Goal: Information Seeking & Learning: Compare options

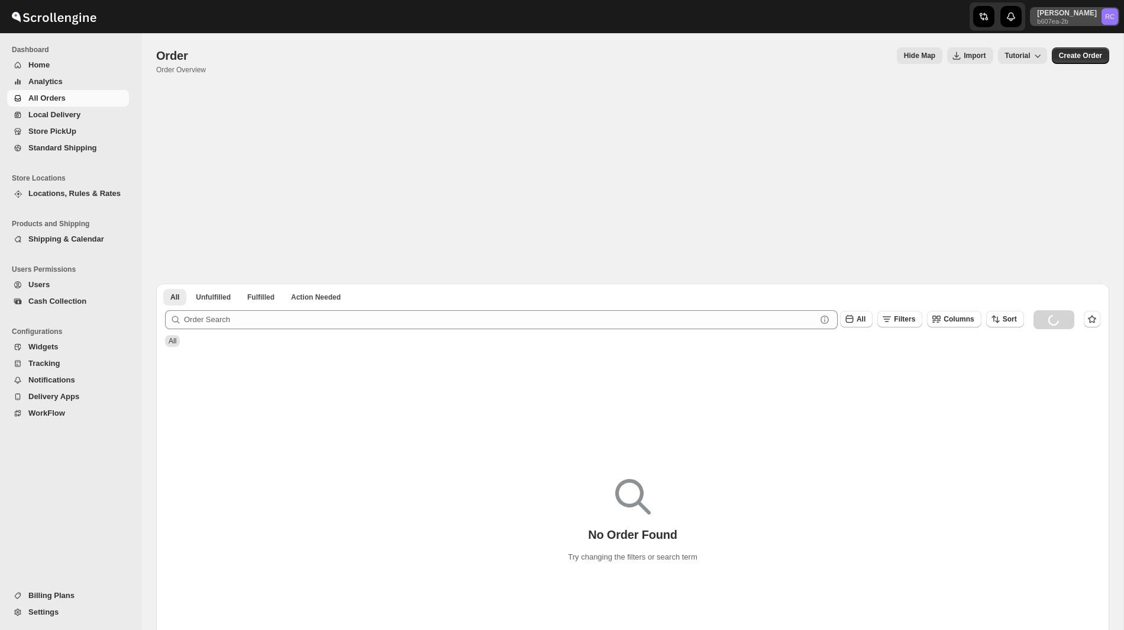
click at [1070, 13] on p "[PERSON_NAME]" at bounding box center [1067, 12] width 60 height 9
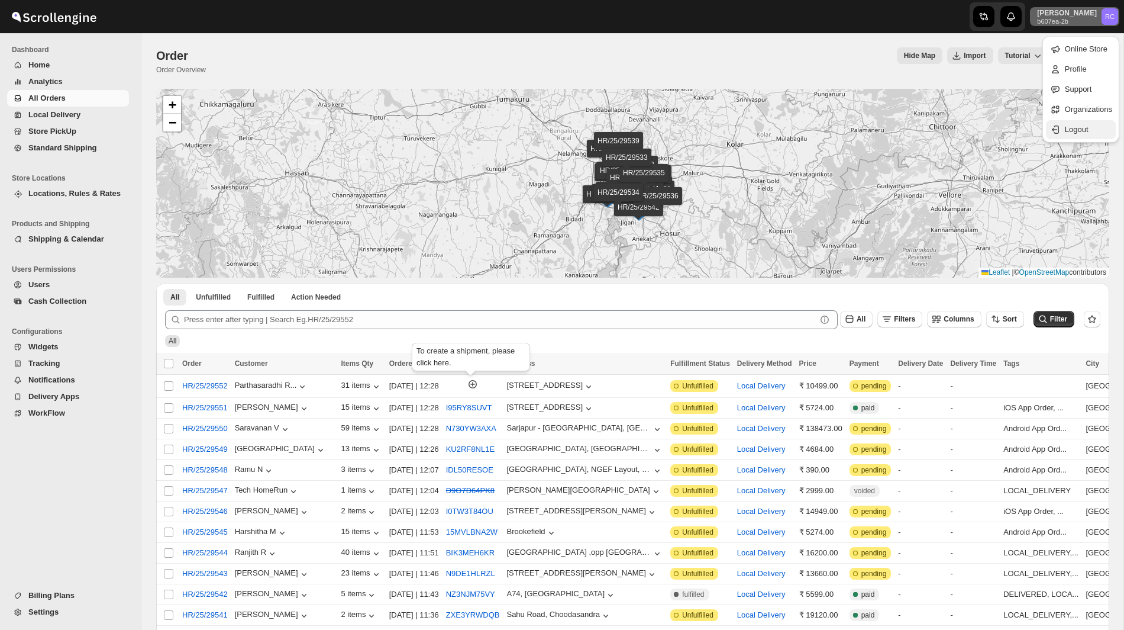
click at [1069, 125] on span "Logout" at bounding box center [1077, 129] width 24 height 9
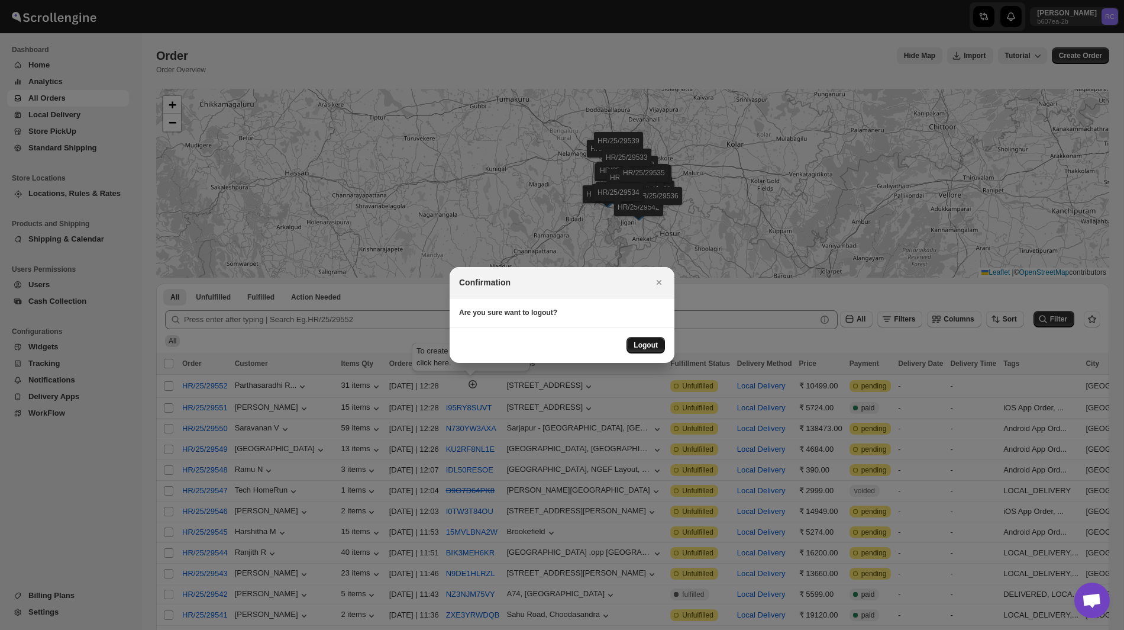
click at [638, 346] on span "Logout" at bounding box center [646, 344] width 24 height 9
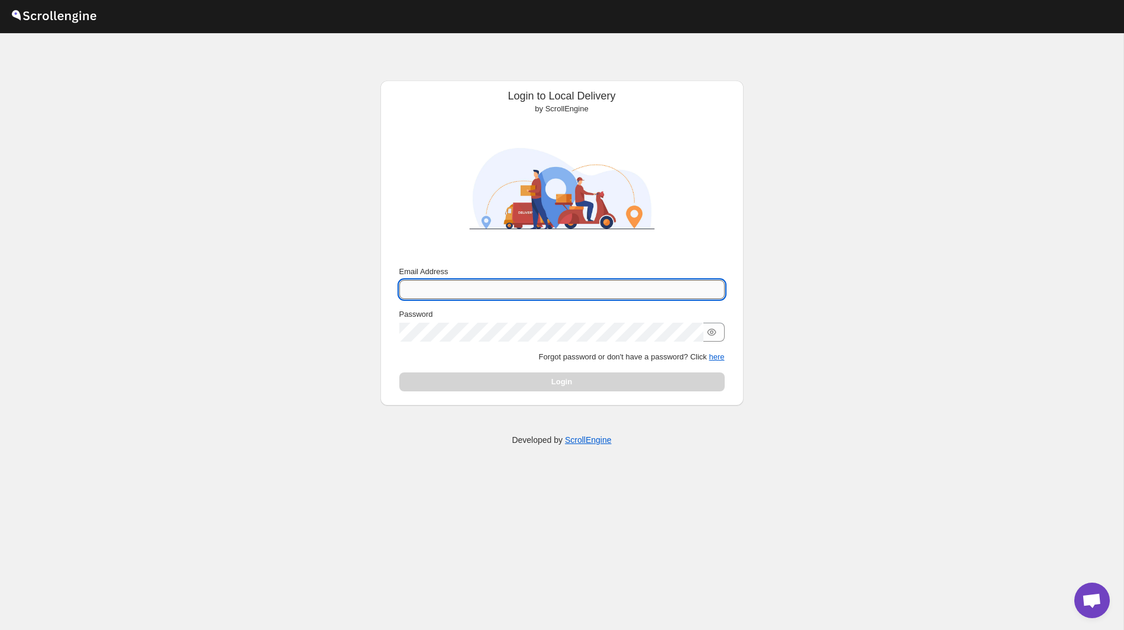
click at [429, 288] on input "Email Address" at bounding box center [561, 289] width 325 height 19
type input "nawneet.sharma@outlook.com"
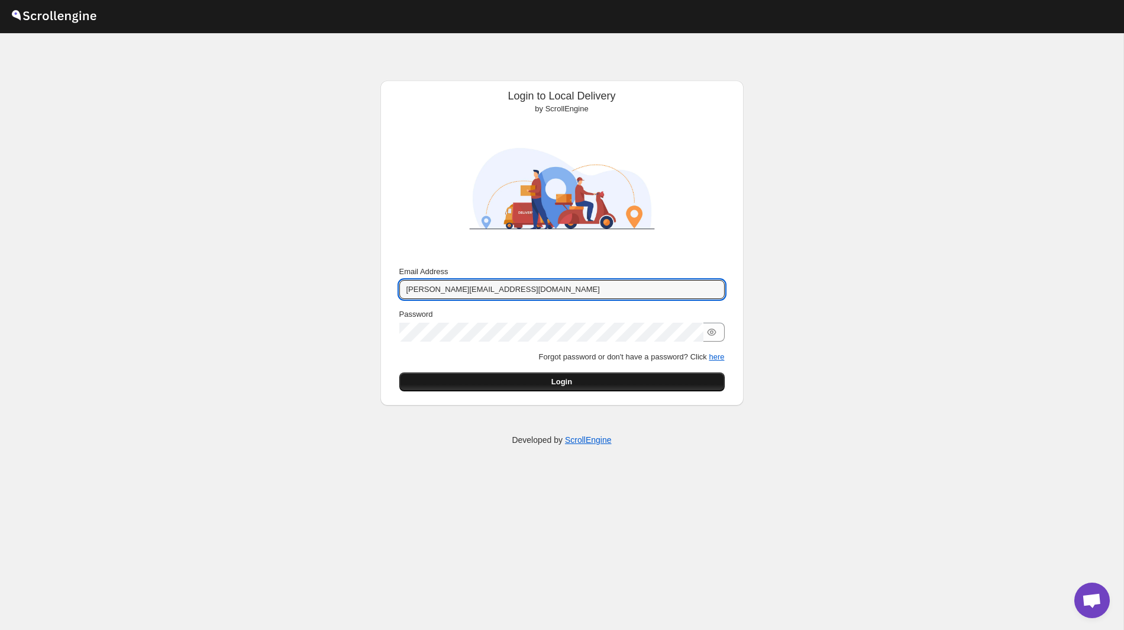
click at [595, 377] on button "Login" at bounding box center [561, 381] width 325 height 19
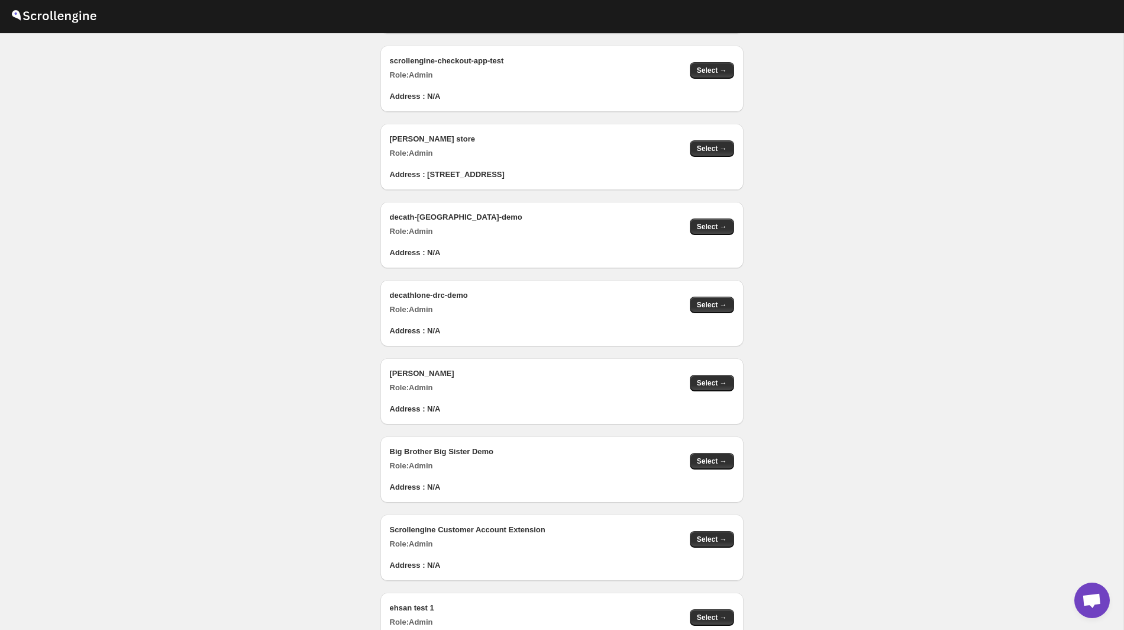
scroll to position [1956, 0]
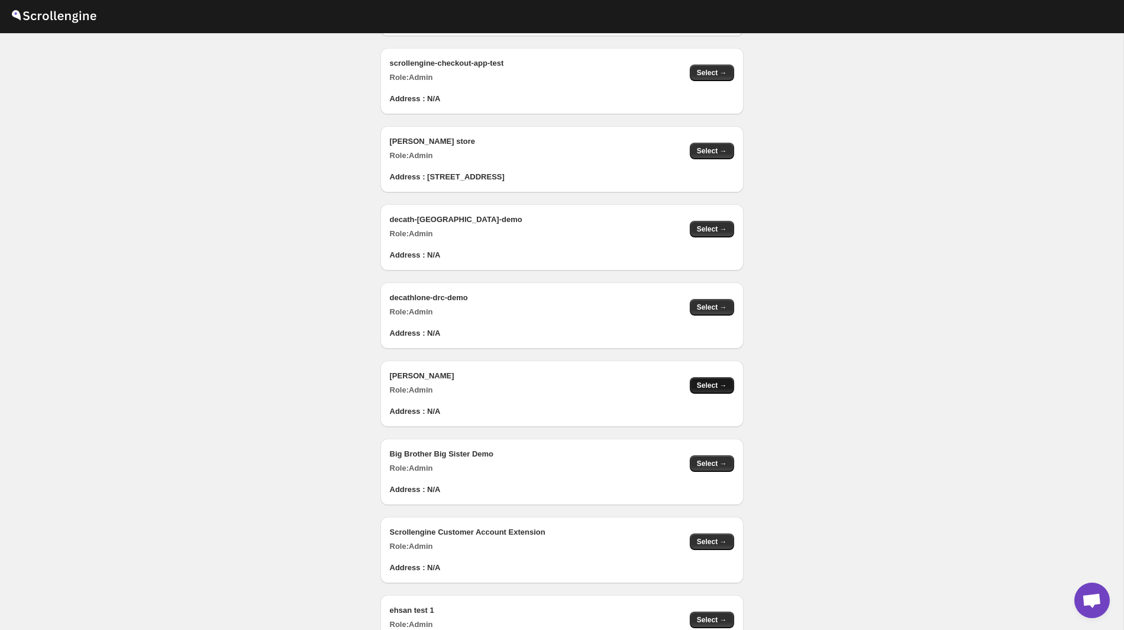
click at [704, 380] on span "Select →" at bounding box center [712, 384] width 30 height 9
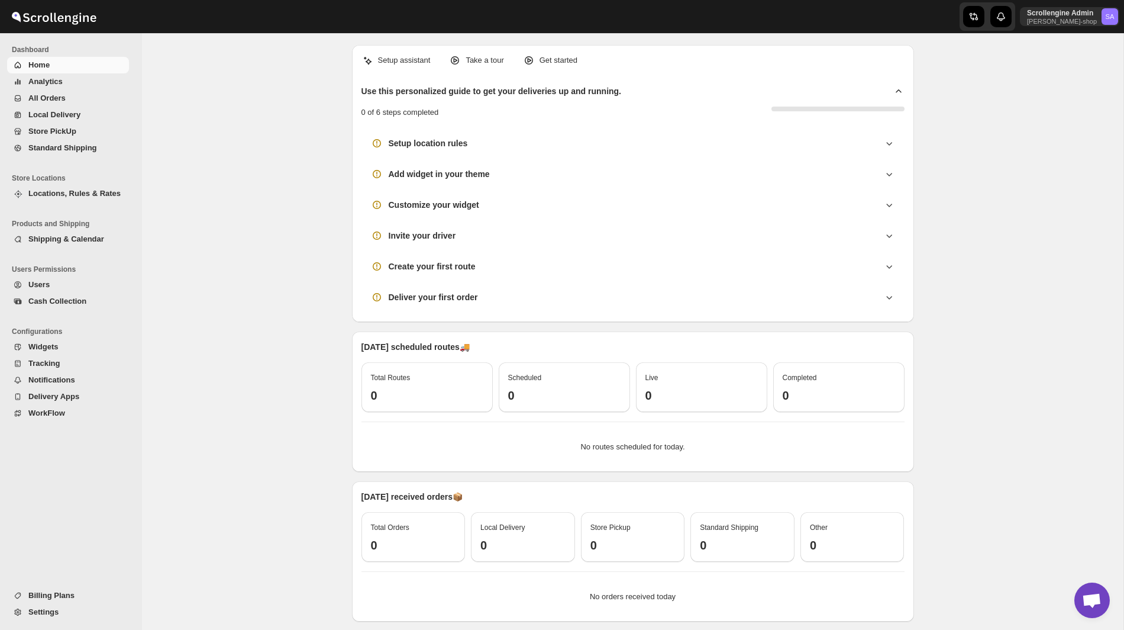
click at [51, 593] on span "Billing Plans" at bounding box center [51, 595] width 46 height 9
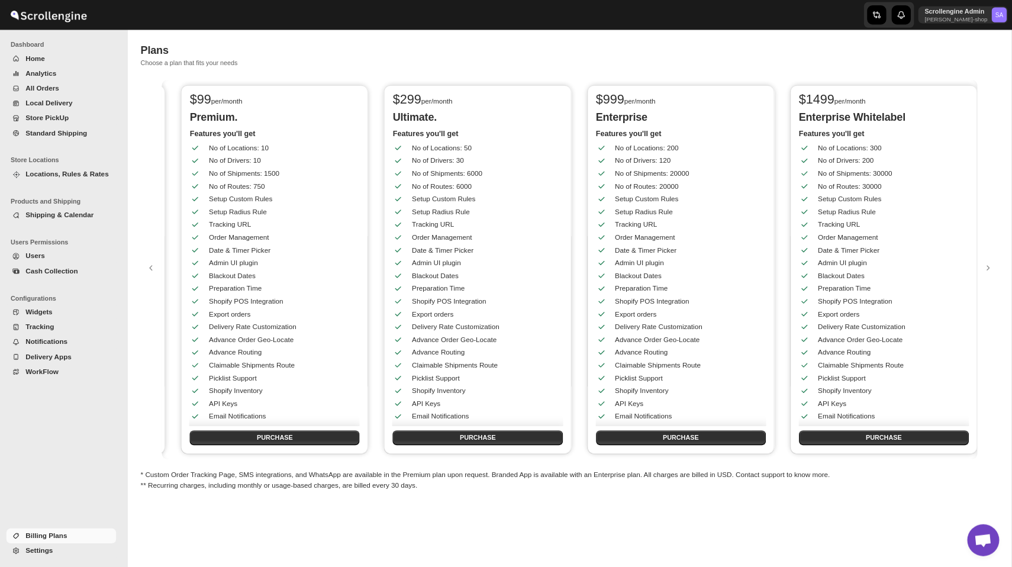
scroll to position [0, 667]
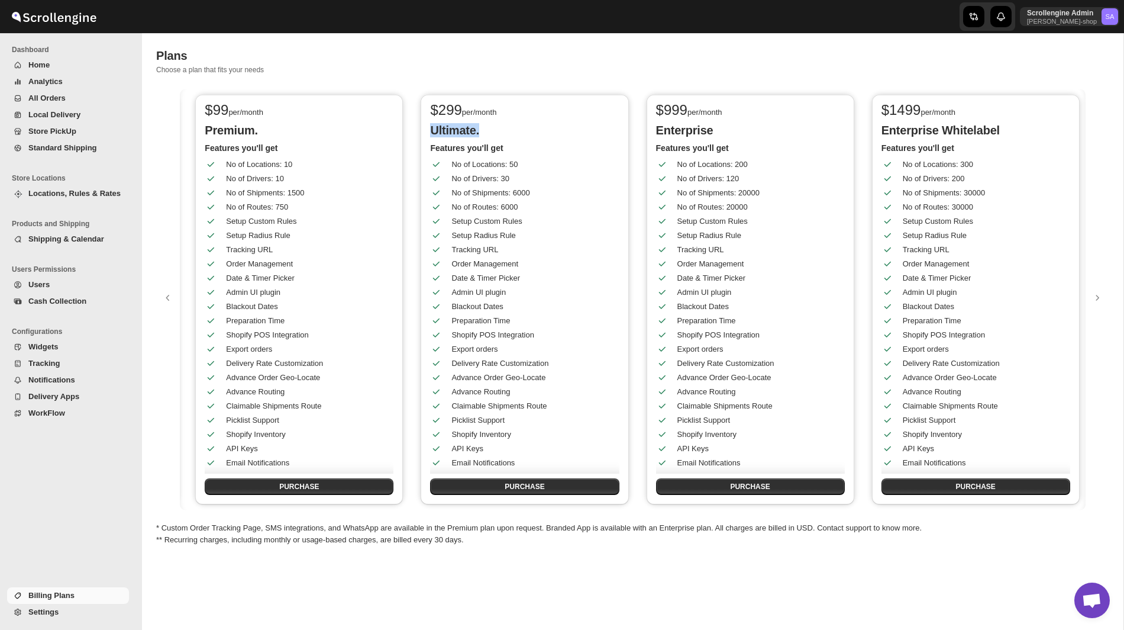
drag, startPoint x: 431, startPoint y: 130, endPoint x: 499, endPoint y: 131, distance: 68.6
click at [499, 131] on p "Ultimate." at bounding box center [524, 130] width 189 height 14
drag, startPoint x: 877, startPoint y: 127, endPoint x: 1025, endPoint y: 128, distance: 147.3
click at [1025, 128] on div "$ 1499 per/month Enterprise Whitelabel Features you'll get No of Locations: 300…" at bounding box center [976, 299] width 208 height 409
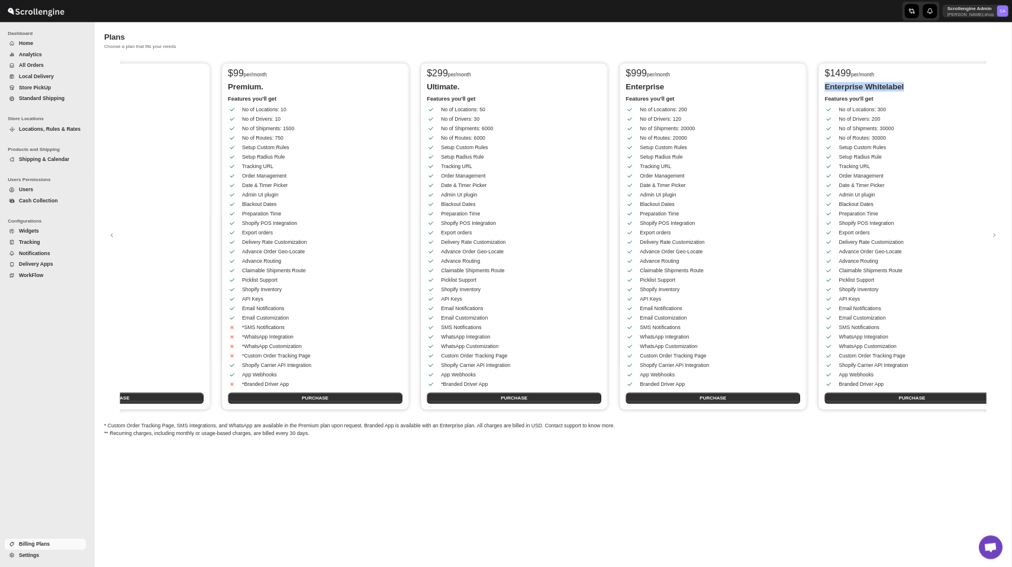
scroll to position [0, 783]
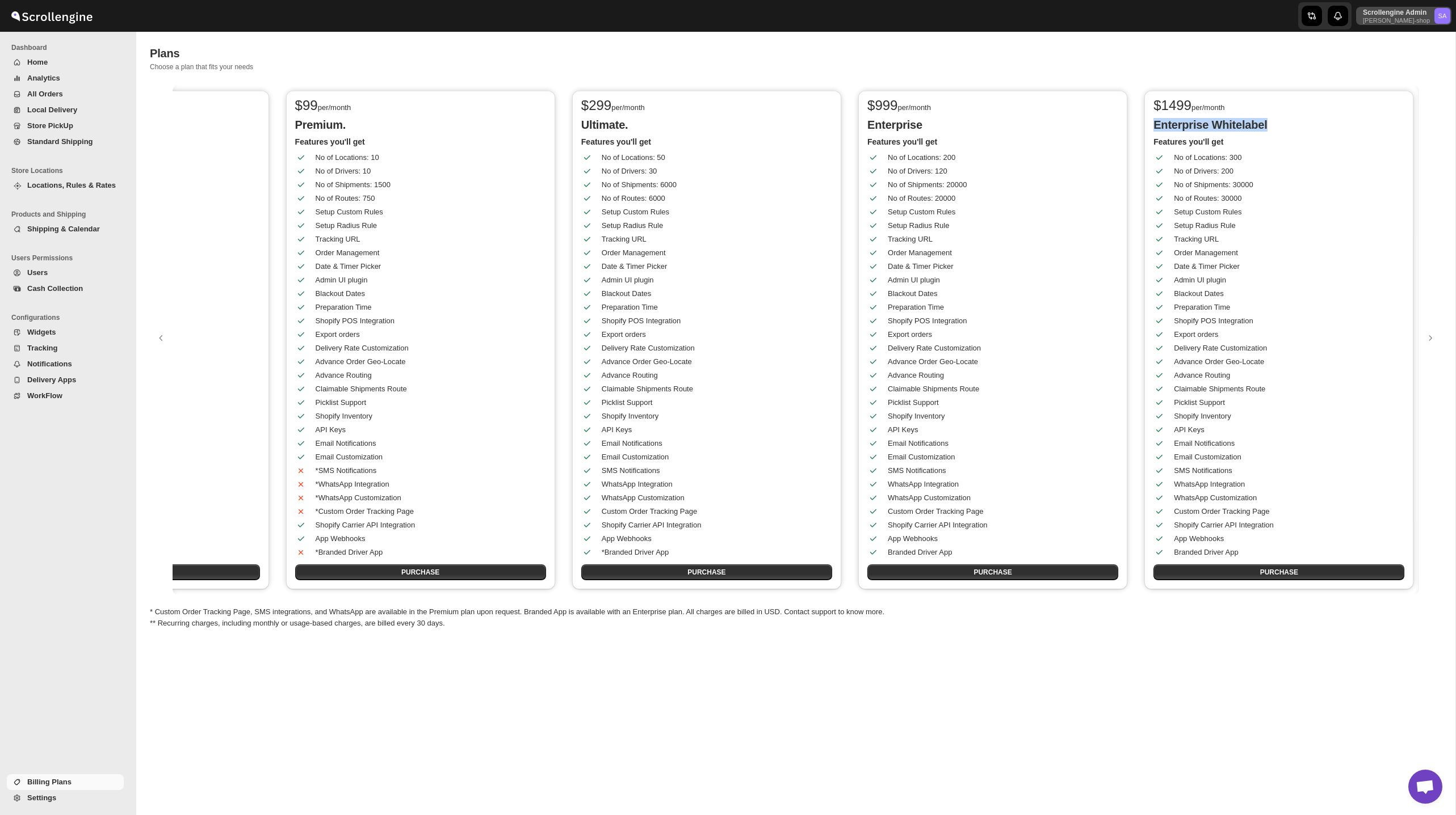
click at [1078, 15] on p "Scrollengine Admin" at bounding box center [1397, 12] width 67 height 9
click at [1078, 101] on span "Organizations" at bounding box center [1421, 105] width 45 height 9
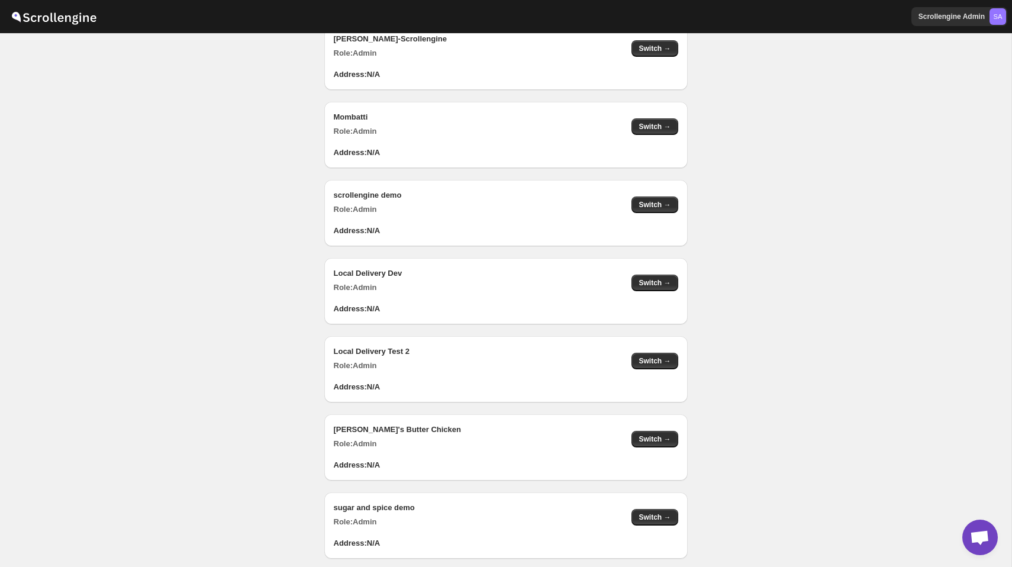
scroll to position [892, 0]
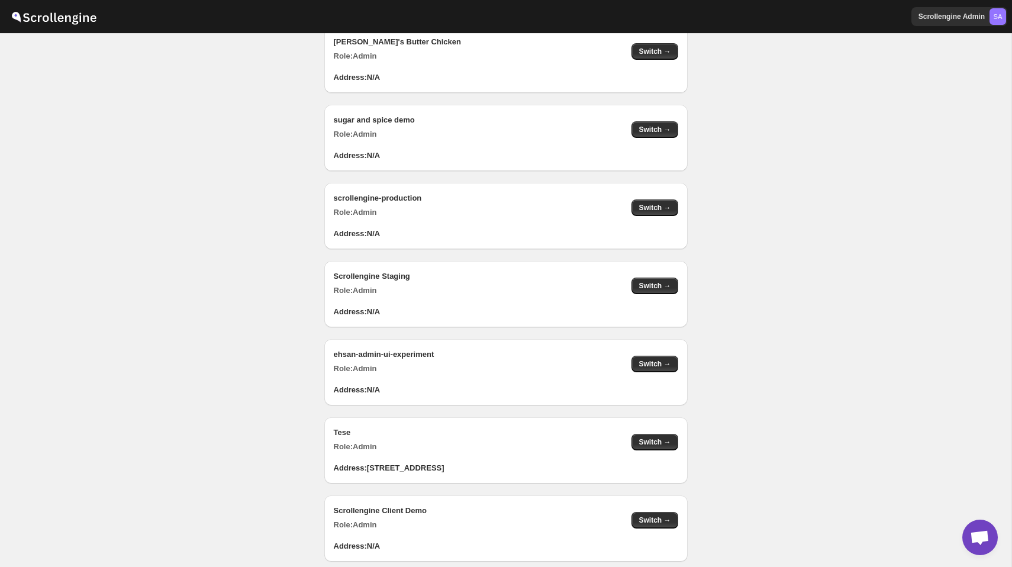
scroll to position [1251, 0]
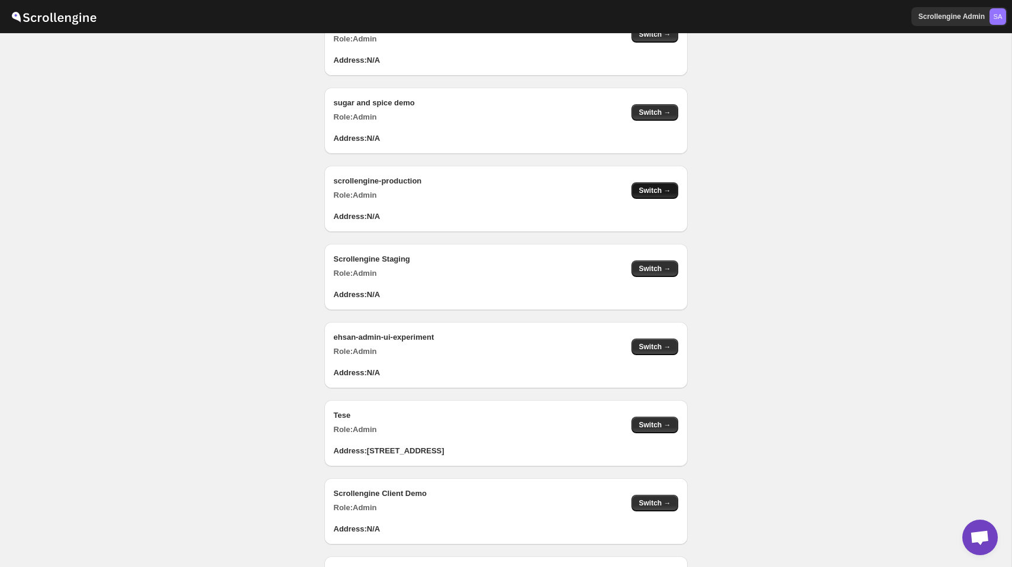
click at [654, 192] on span "Switch →" at bounding box center [654, 190] width 32 height 9
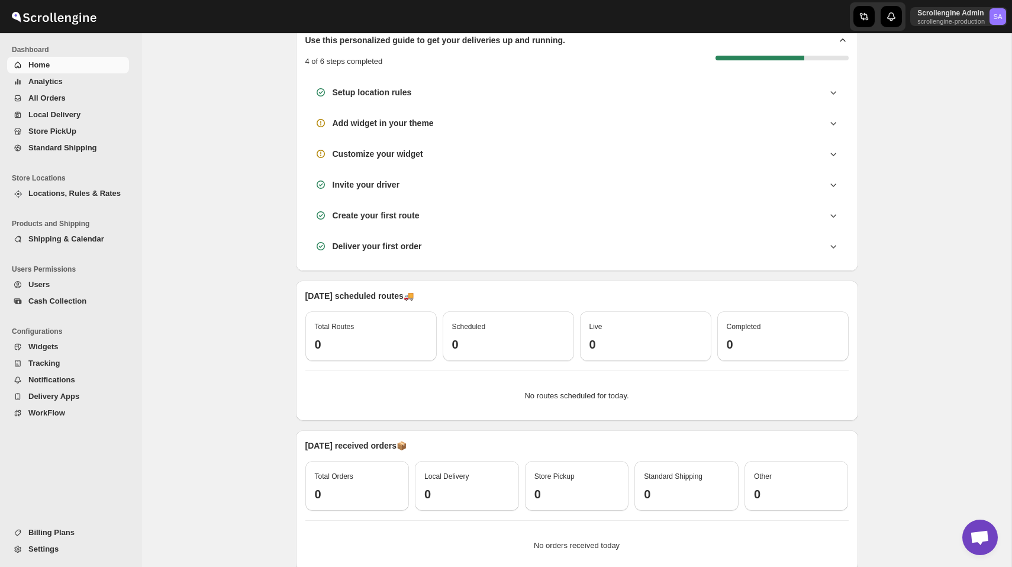
scroll to position [118, 0]
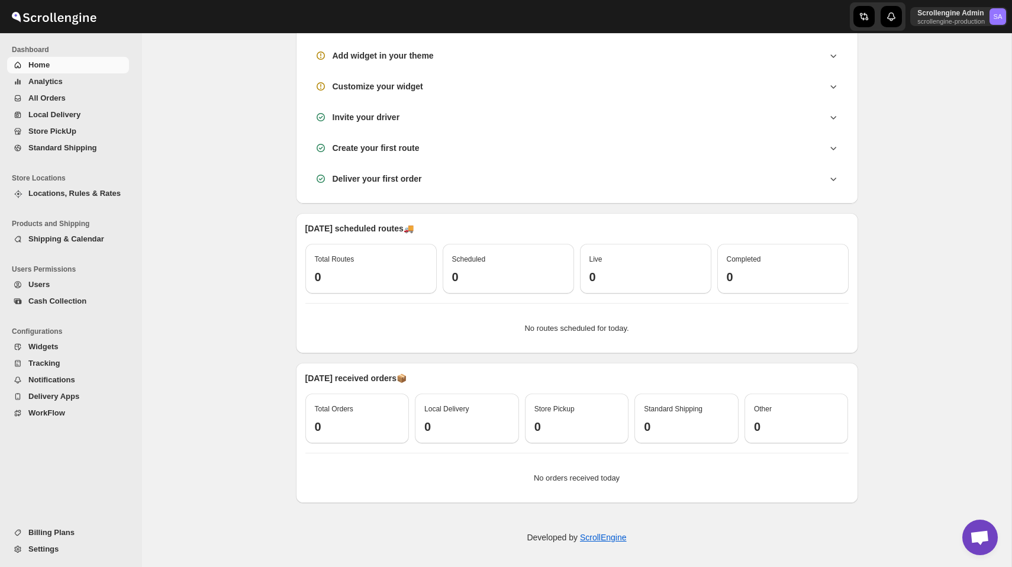
click at [39, 531] on span "Billing Plans" at bounding box center [51, 532] width 46 height 9
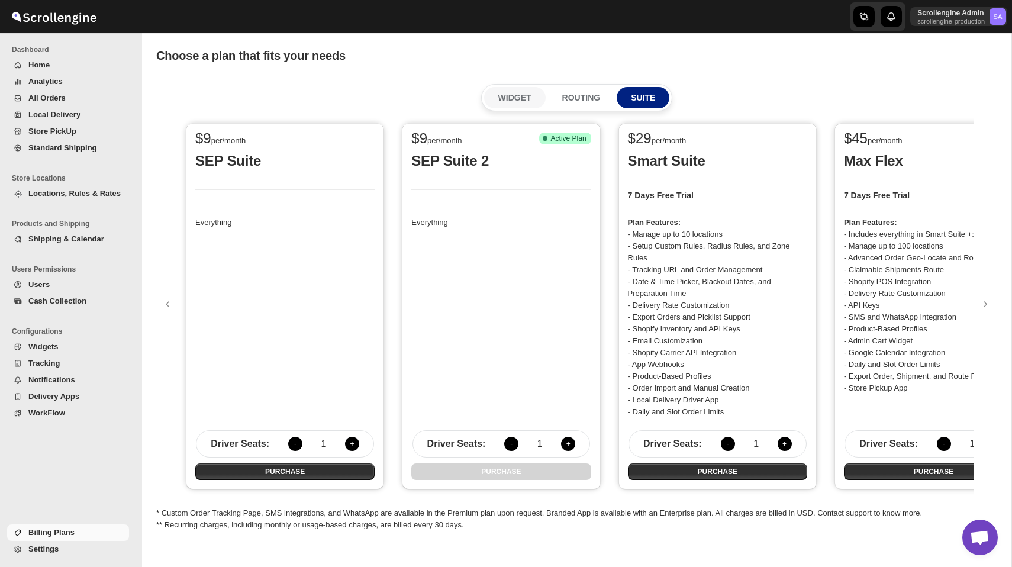
click at [511, 106] on button "WIDGET" at bounding box center [515, 97] width 62 height 21
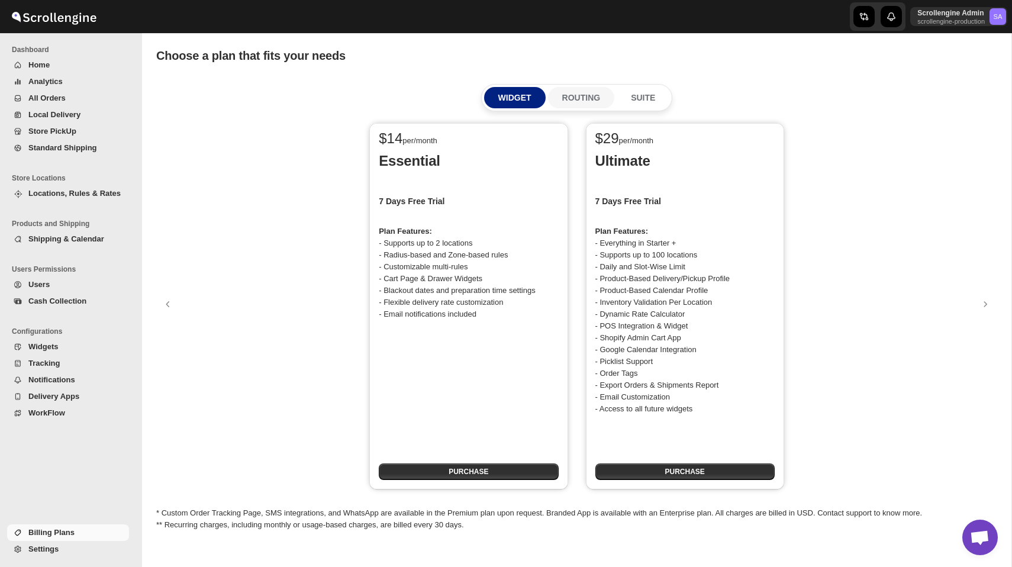
click at [572, 97] on p "ROUTING" at bounding box center [581, 98] width 38 height 12
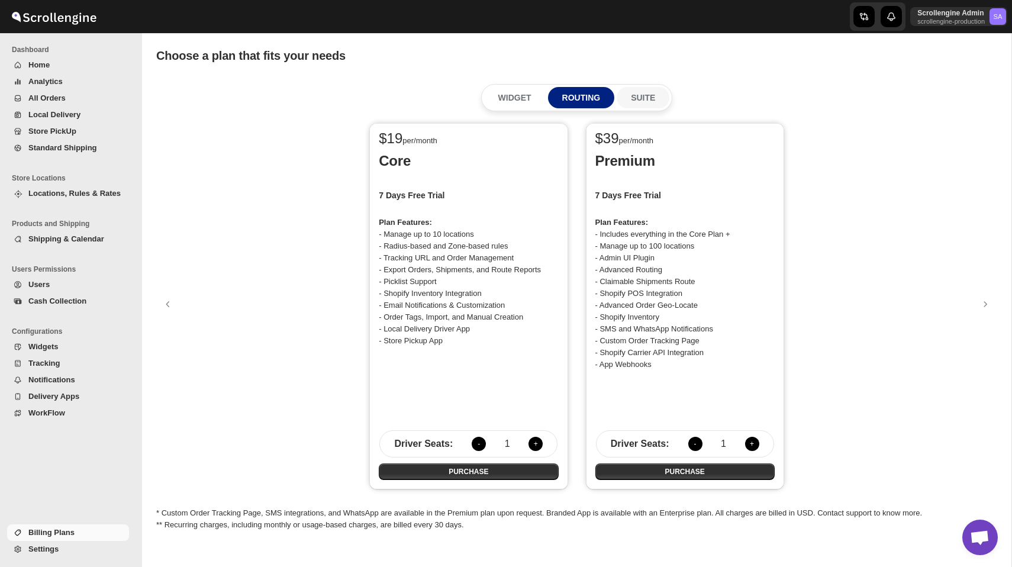
click at [650, 96] on p "SUITE" at bounding box center [643, 98] width 24 height 12
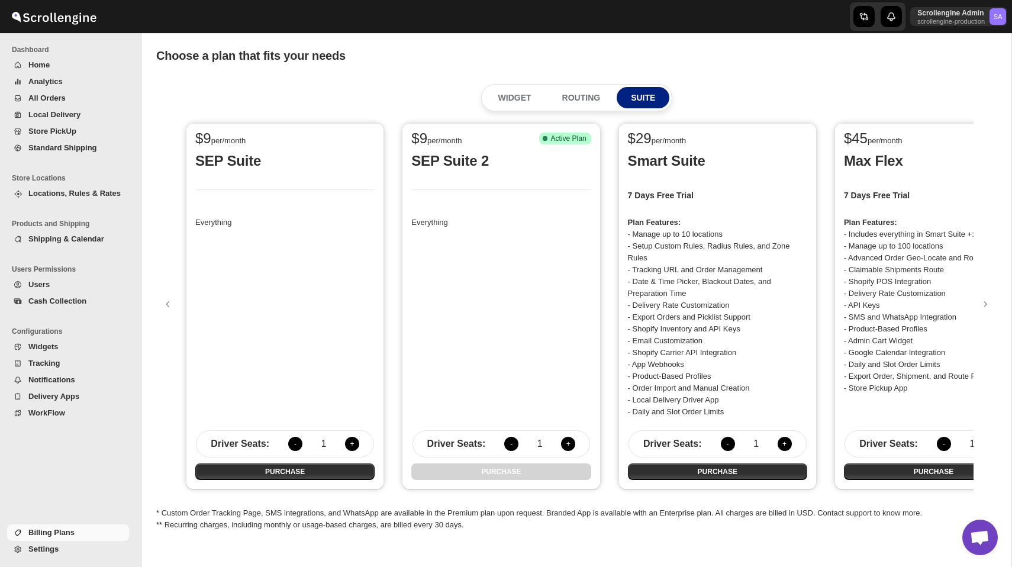
scroll to position [0, 65]
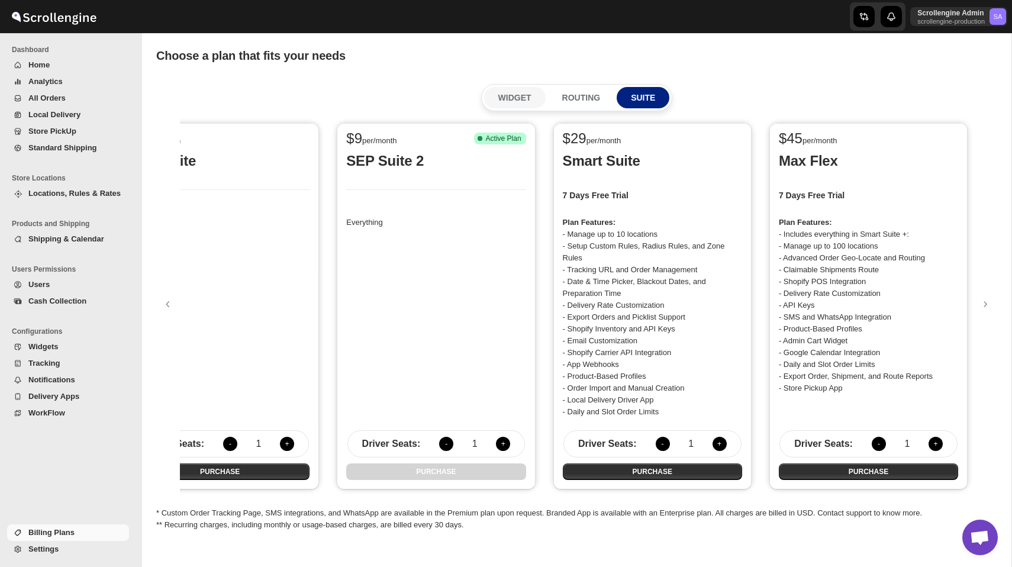
click at [515, 99] on p "WIDGET" at bounding box center [514, 98] width 33 height 12
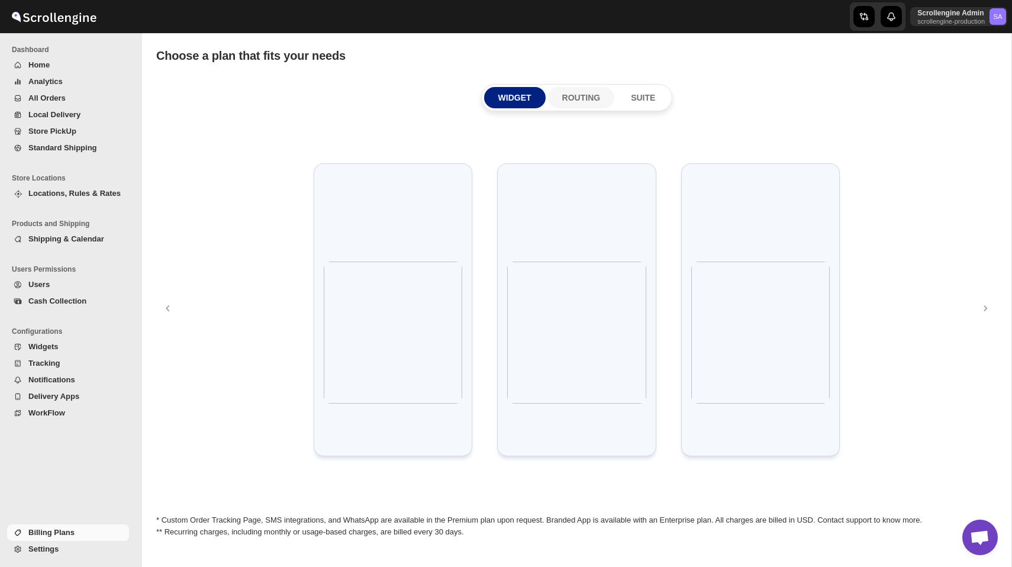
click at [575, 101] on p "ROUTING" at bounding box center [581, 98] width 38 height 12
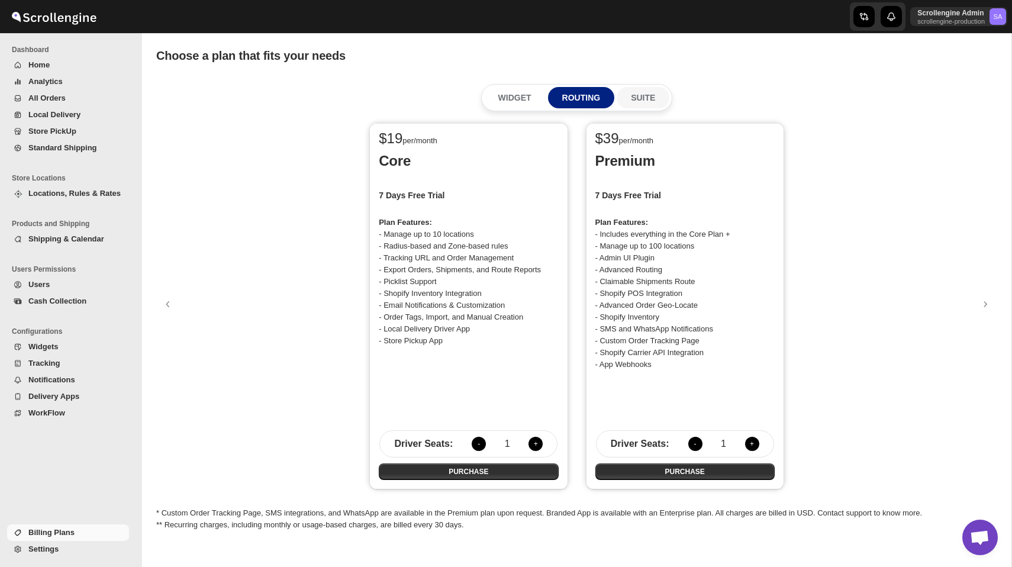
click at [660, 104] on button "SUITE" at bounding box center [643, 97] width 53 height 21
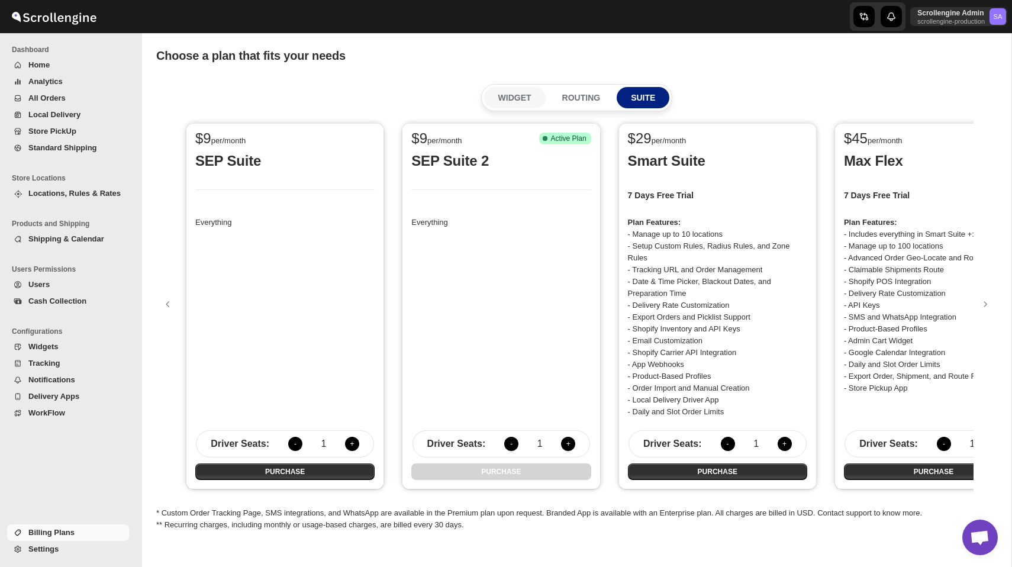
click at [517, 100] on p "WIDGET" at bounding box center [514, 98] width 33 height 12
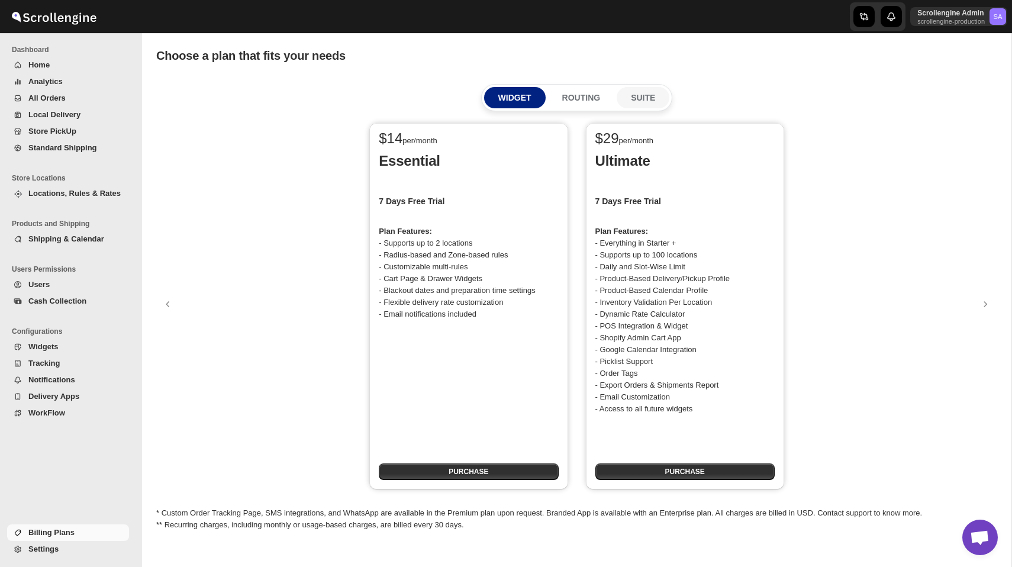
click at [631, 100] on p "SUITE" at bounding box center [643, 98] width 24 height 12
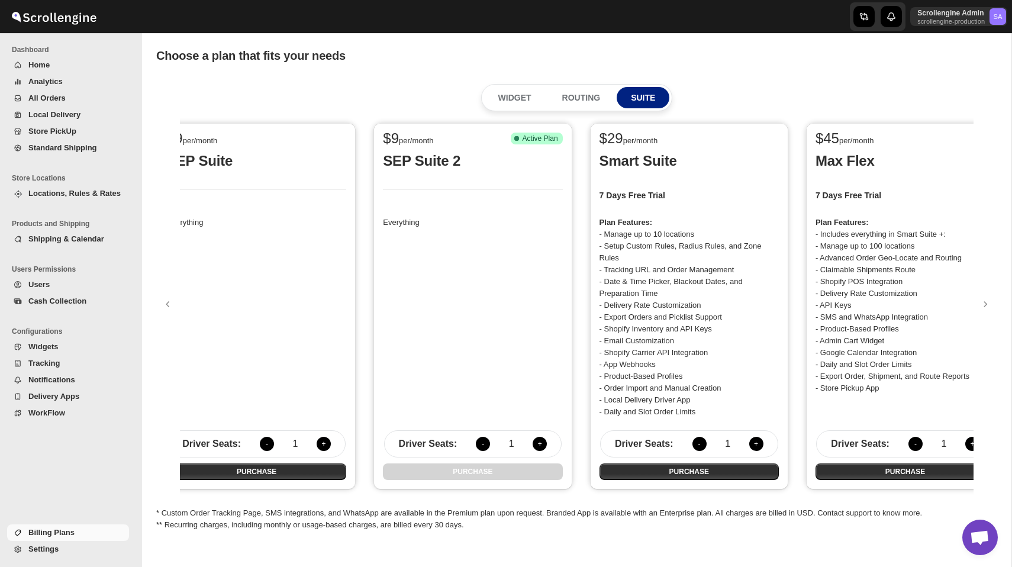
scroll to position [0, 65]
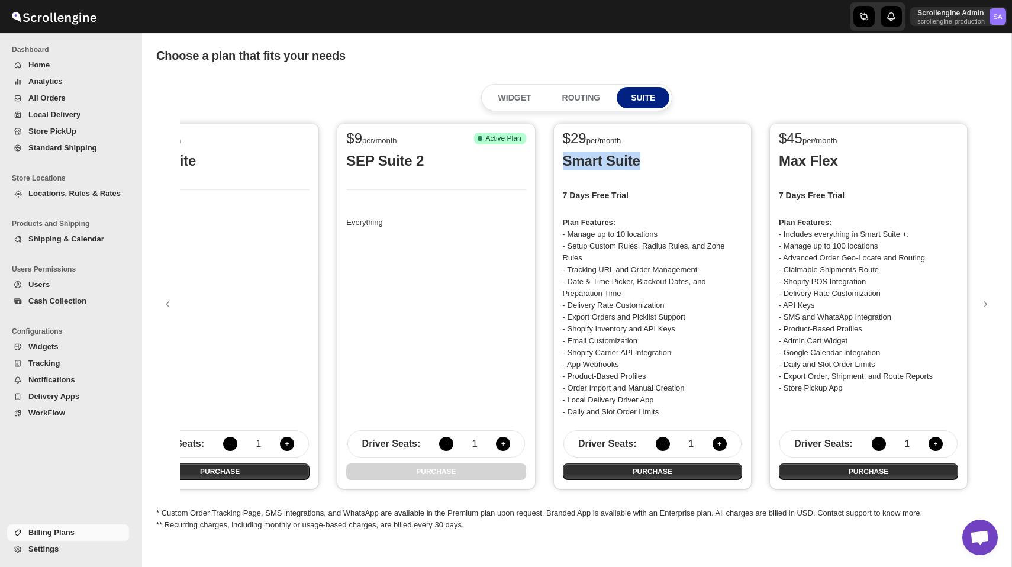
drag, startPoint x: 565, startPoint y: 160, endPoint x: 645, endPoint y: 160, distance: 79.9
click at [645, 160] on p "Smart Suite" at bounding box center [652, 160] width 179 height 19
drag, startPoint x: 563, startPoint y: 194, endPoint x: 681, endPoint y: 415, distance: 250.7
click at [681, 415] on div "Smart Suite 7 Days Free Trial Plan Features: - Manage up to 10 locations - Setu…" at bounding box center [652, 307] width 179 height 312
drag, startPoint x: 562, startPoint y: 164, endPoint x: 655, endPoint y: 160, distance: 93.6
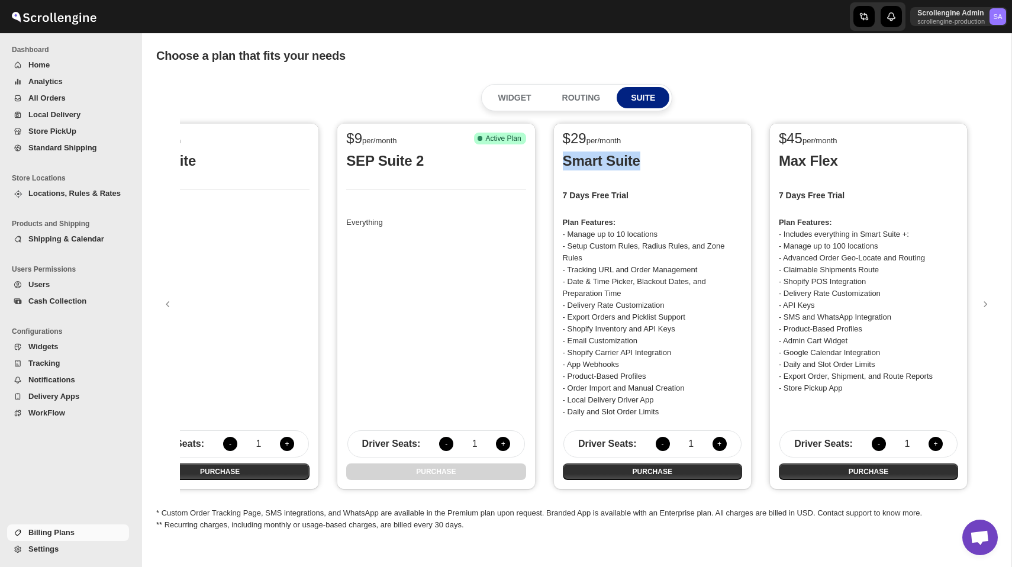
click at [655, 160] on div "$ 29 per/month Smart Suite 7 Days Free Trial Plan Features: - Manage up to 10 l…" at bounding box center [652, 306] width 198 height 366
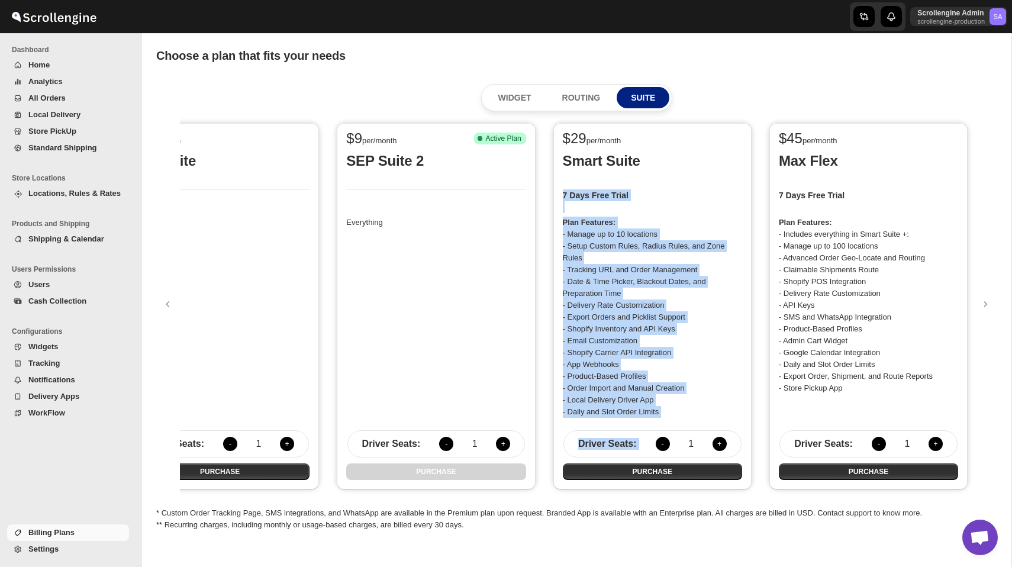
drag, startPoint x: 563, startPoint y: 188, endPoint x: 669, endPoint y: 426, distance: 260.4
click at [669, 426] on div "Smart Suite 7 Days Free Trial Plan Features: - Manage up to 10 locations - Setu…" at bounding box center [652, 307] width 179 height 312
click at [579, 92] on p "ROUTING" at bounding box center [581, 98] width 38 height 12
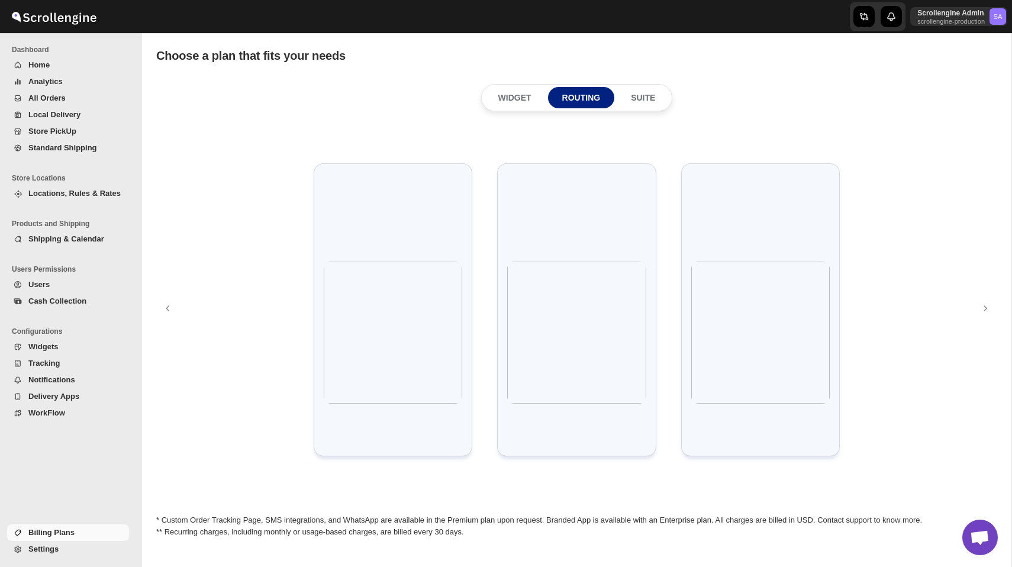
scroll to position [0, 0]
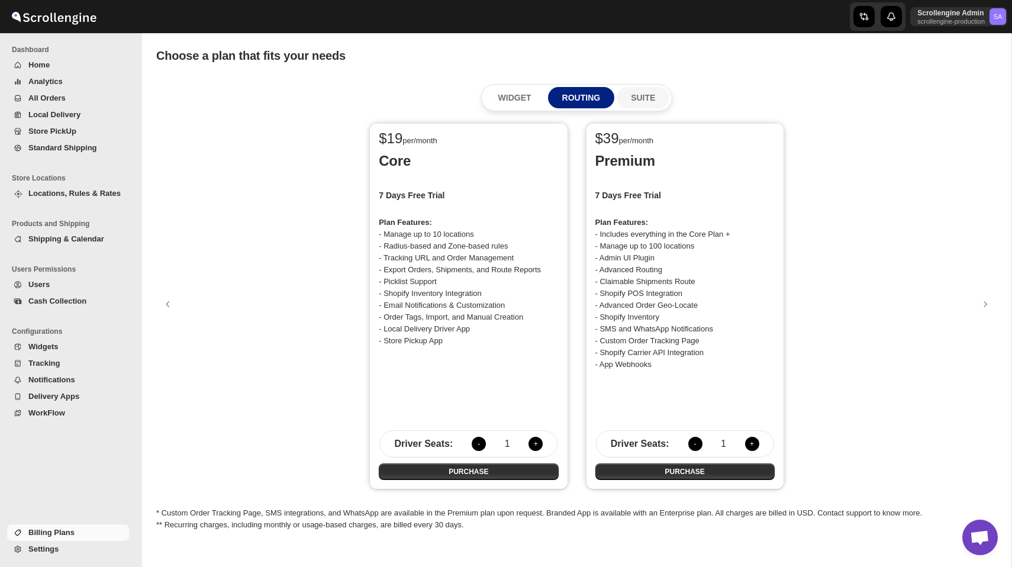
click at [656, 96] on button "SUITE" at bounding box center [643, 97] width 53 height 21
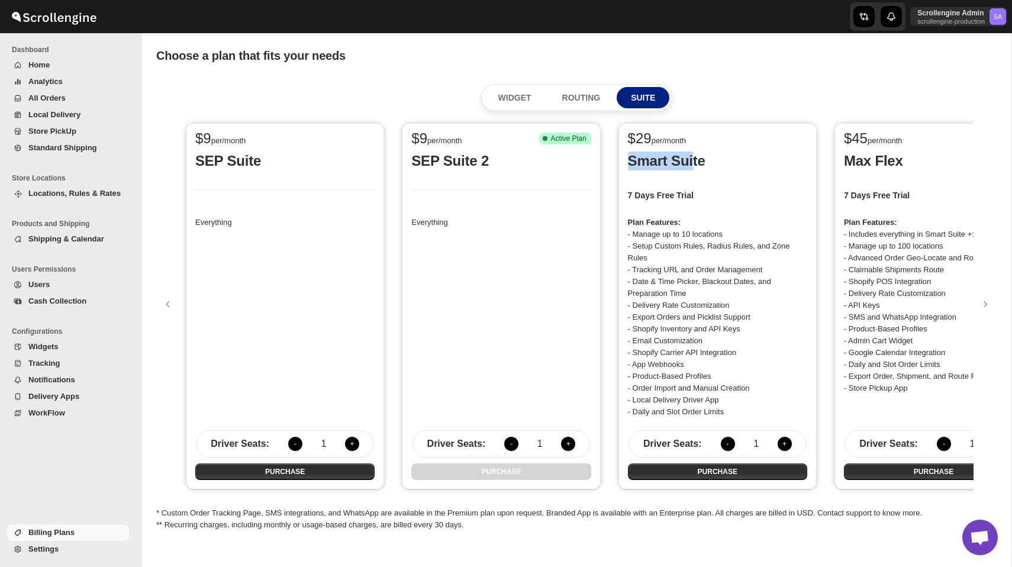
drag, startPoint x: 622, startPoint y: 159, endPoint x: 689, endPoint y: 159, distance: 66.9
click at [689, 159] on div "$ 29 per/month Smart Suite 7 Days Free Trial Plan Features: - Manage up to 10 l…" at bounding box center [717, 306] width 198 height 366
drag, startPoint x: 844, startPoint y: 162, endPoint x: 924, endPoint y: 161, distance: 80.5
click at [924, 161] on p "Max Flex" at bounding box center [933, 160] width 179 height 19
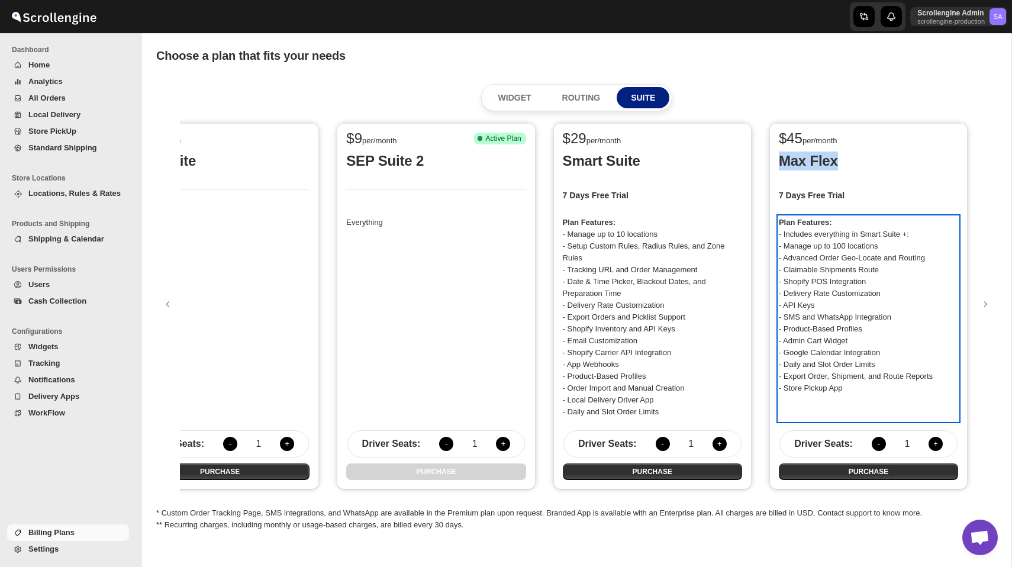
click at [790, 280] on p "Plan Features: - Includes everything in Smart Suite +: - Manage up to 100 locat…" at bounding box center [868, 306] width 179 height 178
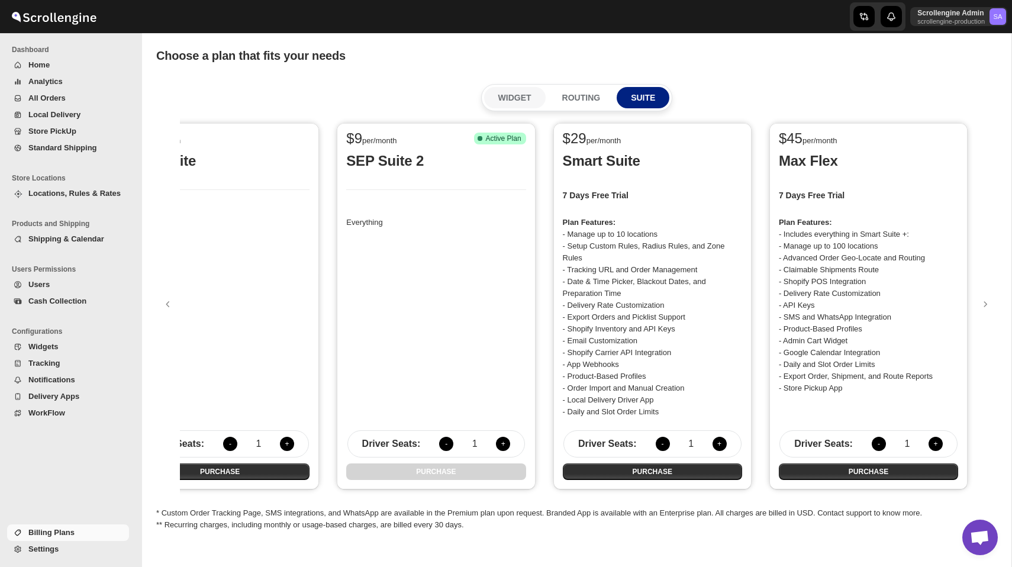
click at [517, 97] on p "WIDGET" at bounding box center [514, 98] width 33 height 12
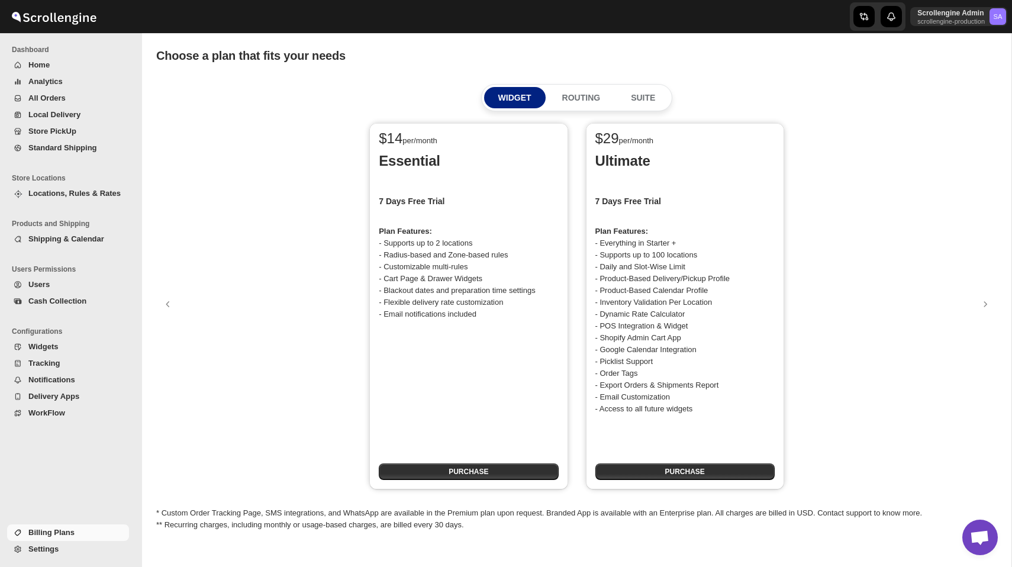
drag, startPoint x: 380, startPoint y: 139, endPoint x: 444, endPoint y: 142, distance: 63.4
click at [444, 142] on div "$ 14 per/month" at bounding box center [464, 140] width 170 height 14
drag, startPoint x: 596, startPoint y: 139, endPoint x: 702, endPoint y: 143, distance: 106.0
click at [702, 143] on div "$ 29 per/month" at bounding box center [680, 140] width 170 height 14
drag, startPoint x: 380, startPoint y: 138, endPoint x: 471, endPoint y: 138, distance: 91.1
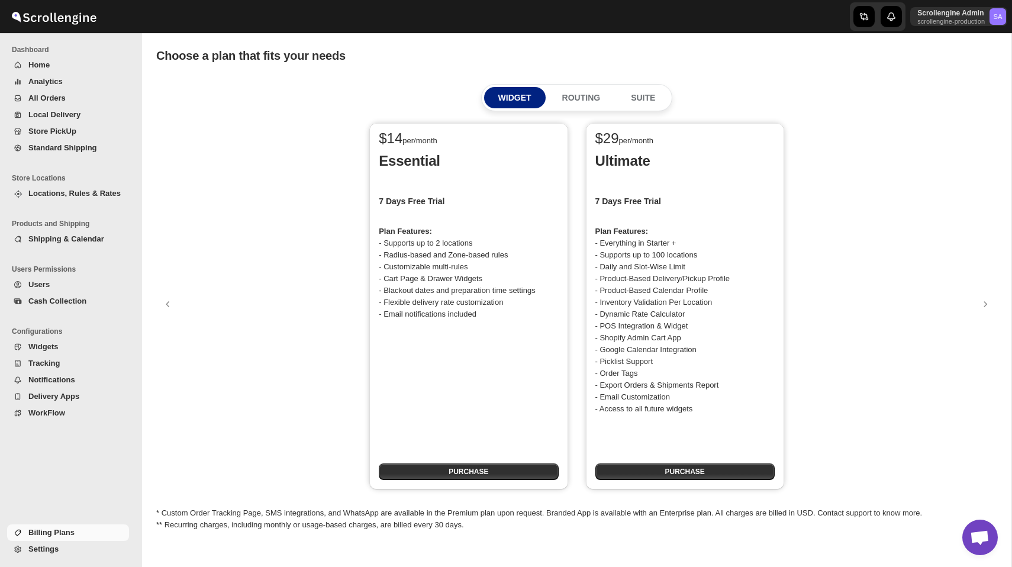
click at [471, 138] on div "$ 14 per/month" at bounding box center [464, 140] width 170 height 14
drag, startPoint x: 591, startPoint y: 139, endPoint x: 702, endPoint y: 138, distance: 111.2
click at [702, 138] on div "$ 29 per/month" at bounding box center [680, 135] width 189 height 24
click at [612, 155] on p "Ultimate" at bounding box center [684, 160] width 179 height 19
drag, startPoint x: 597, startPoint y: 137, endPoint x: 696, endPoint y: 137, distance: 99.4
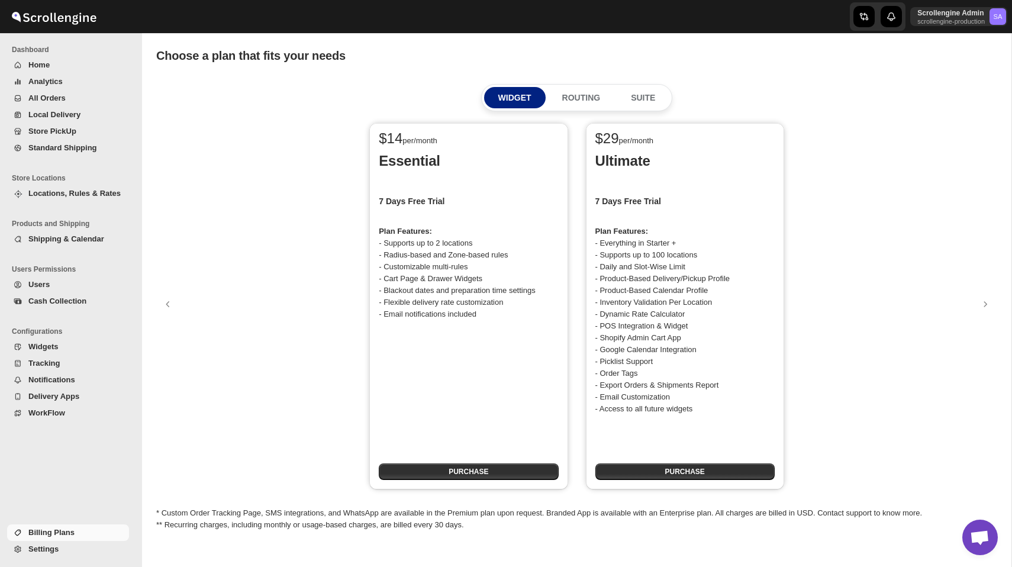
click at [696, 137] on div "$ 29 per/month" at bounding box center [680, 140] width 170 height 14
click at [659, 104] on button "SUITE" at bounding box center [643, 97] width 53 height 21
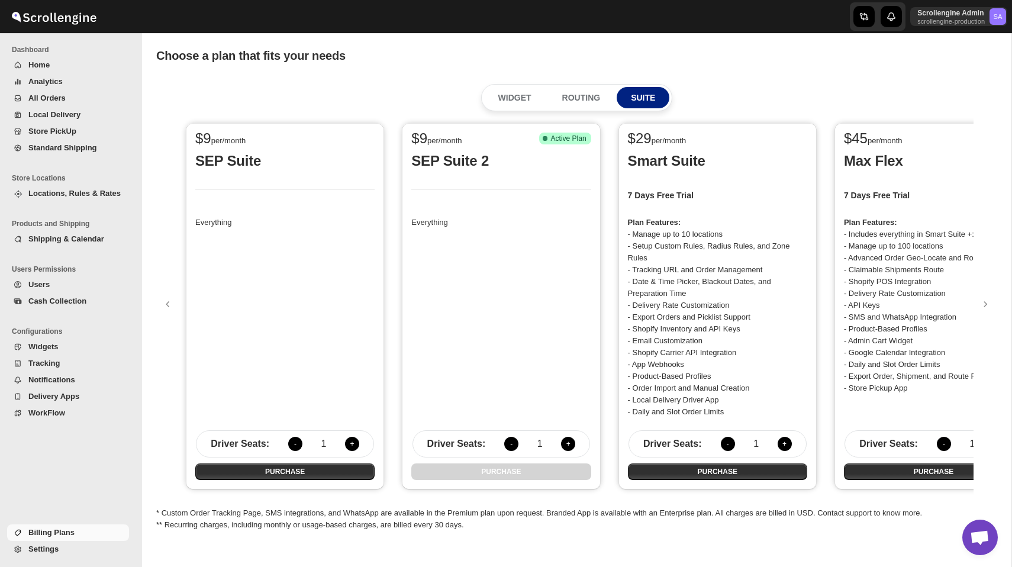
scroll to position [0, 65]
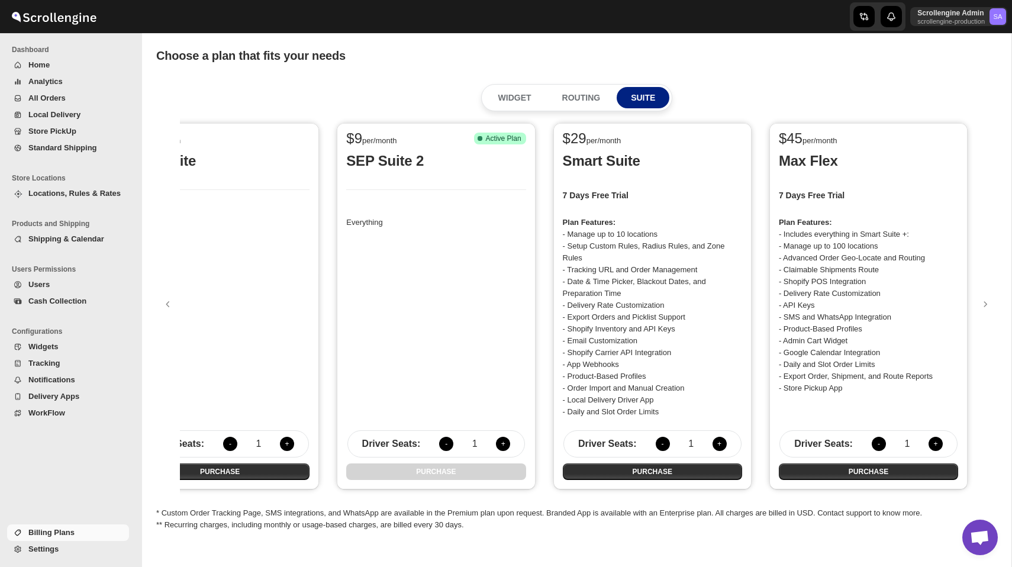
click at [931, 444] on button "+" at bounding box center [935, 444] width 14 height 14
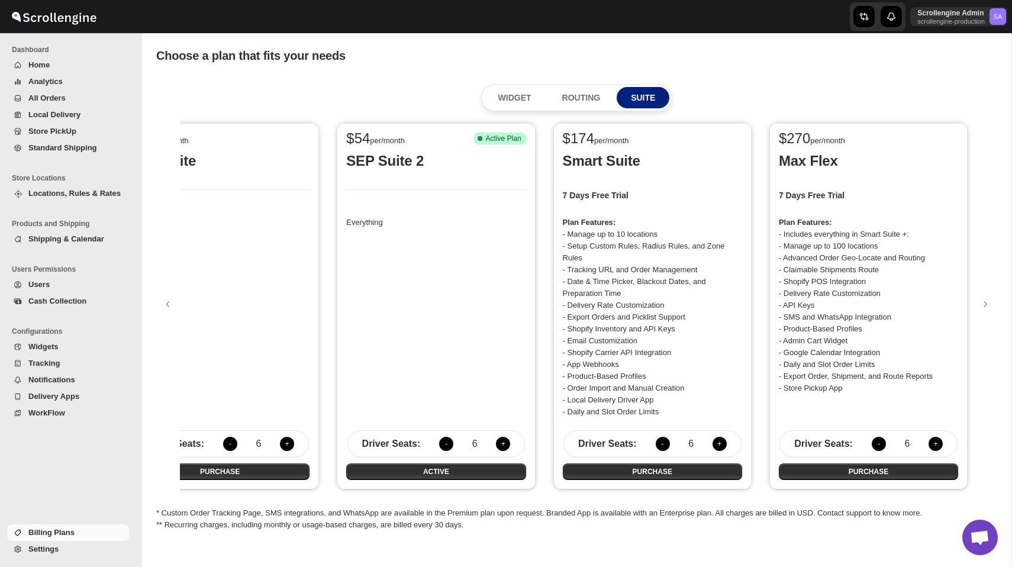
click at [931, 444] on button "+" at bounding box center [935, 444] width 14 height 14
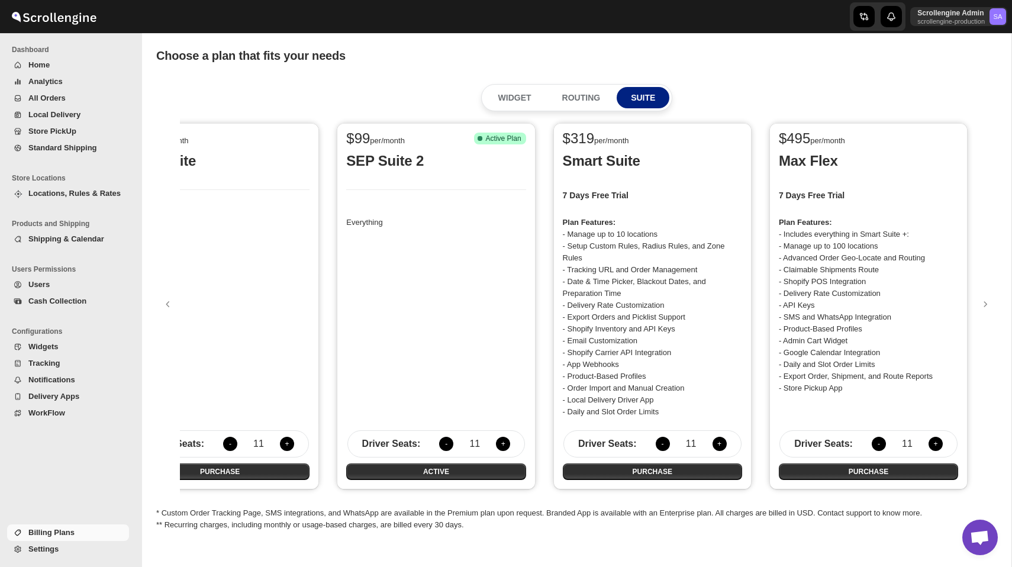
click at [931, 444] on button "+" at bounding box center [935, 444] width 14 height 14
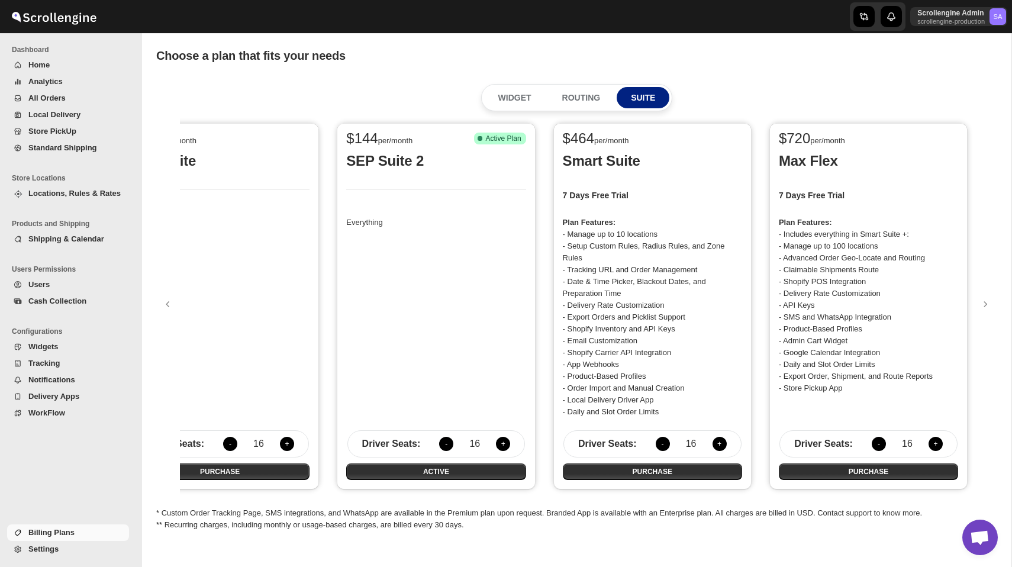
click at [931, 444] on button "+" at bounding box center [935, 444] width 14 height 14
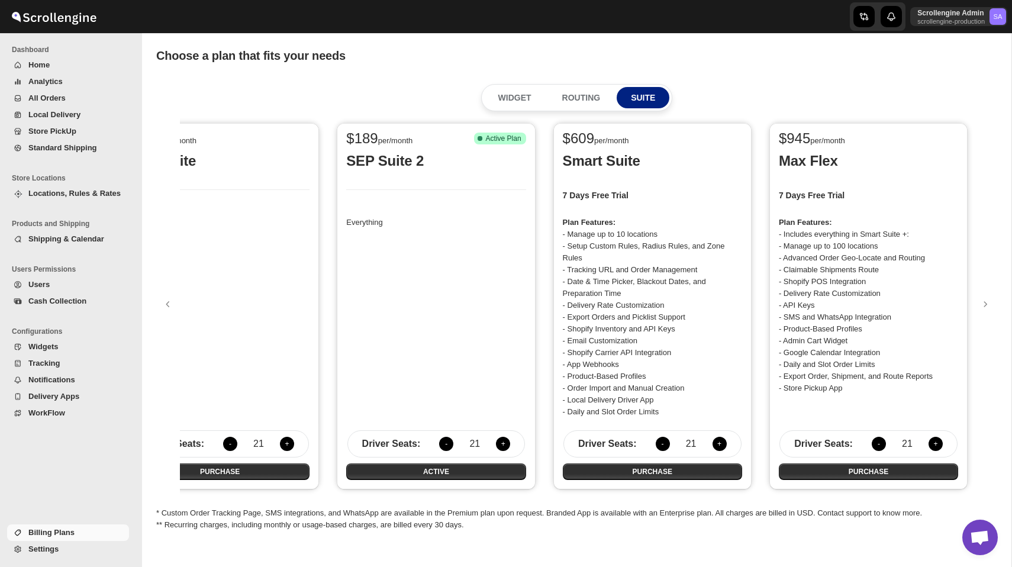
click at [931, 444] on button "+" at bounding box center [935, 444] width 14 height 14
drag, startPoint x: 559, startPoint y: 159, endPoint x: 641, endPoint y: 159, distance: 82.2
click at [641, 159] on div "$ 667 per/month Smart Suite 7 Days Free Trial Plan Features: - Manage up to 10 …" at bounding box center [652, 306] width 198 height 366
drag, startPoint x: 776, startPoint y: 164, endPoint x: 858, endPoint y: 164, distance: 82.2
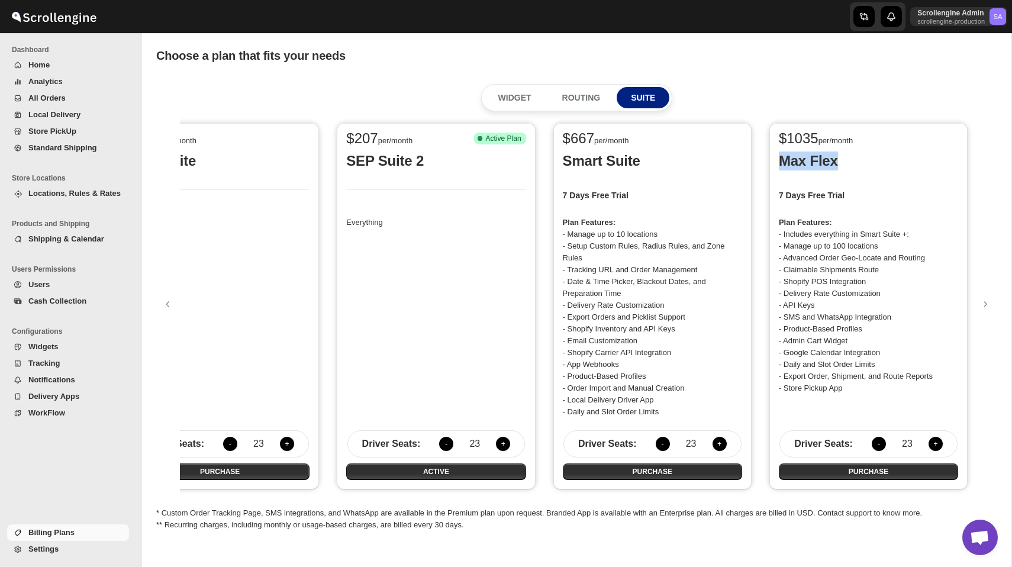
click at [858, 164] on div "$ 1035 per/month Max Flex 7 Days Free Trial Plan Features: - Includes everythin…" at bounding box center [868, 306] width 198 height 366
click at [877, 448] on button "-" at bounding box center [879, 444] width 14 height 14
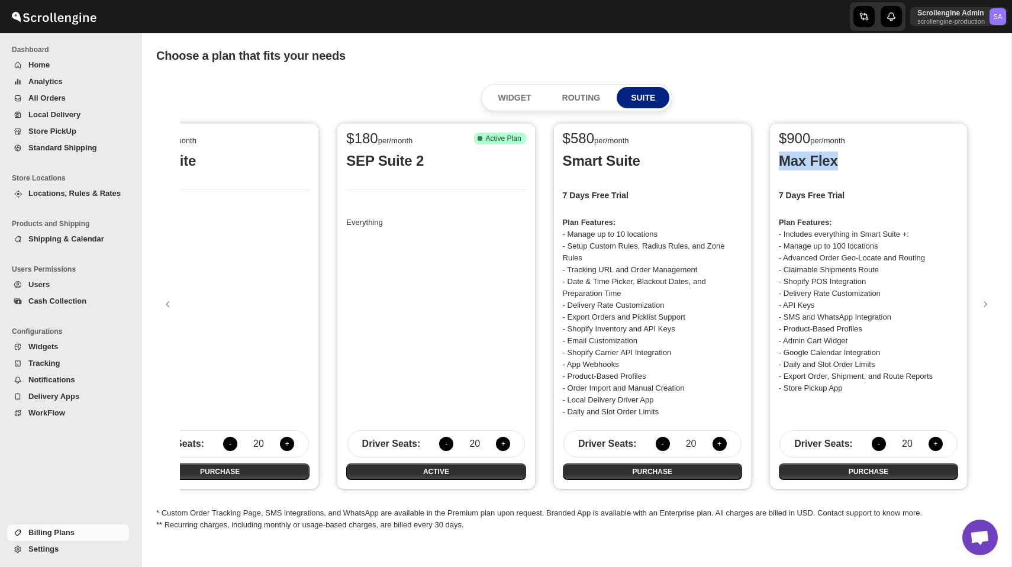
click at [877, 448] on button "-" at bounding box center [879, 444] width 14 height 14
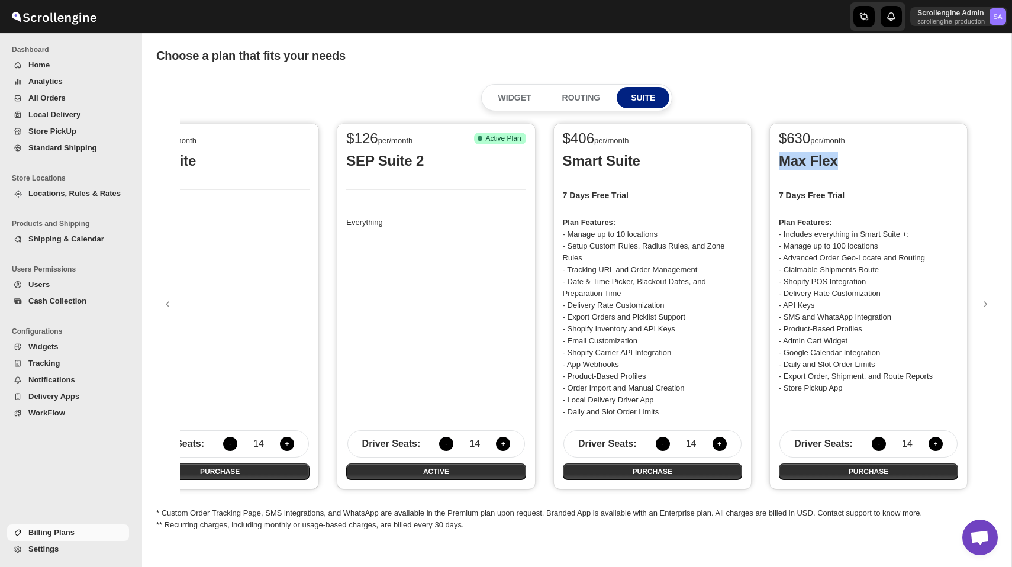
click at [877, 448] on button "-" at bounding box center [879, 444] width 14 height 14
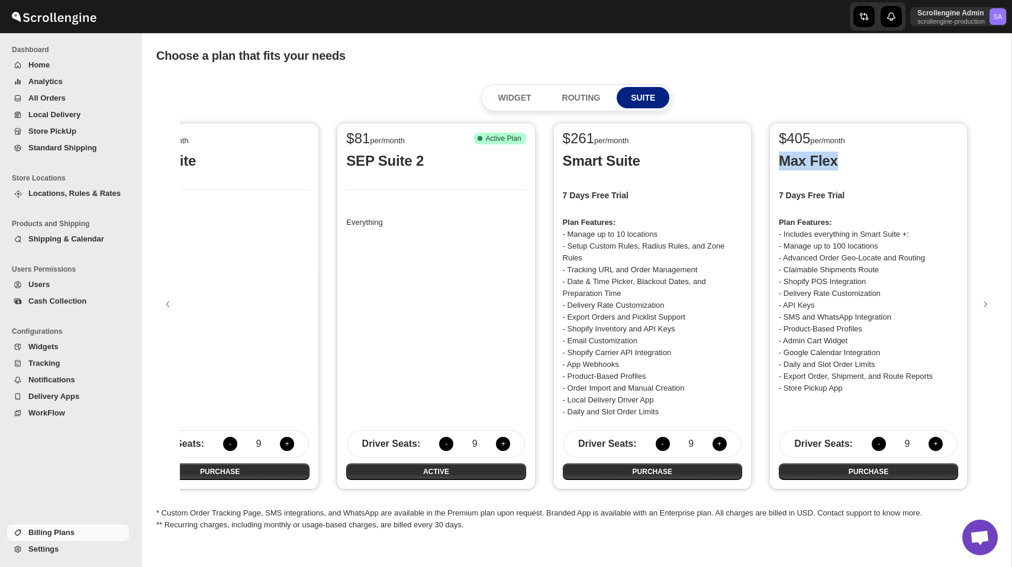
click at [877, 448] on button "-" at bounding box center [879, 444] width 14 height 14
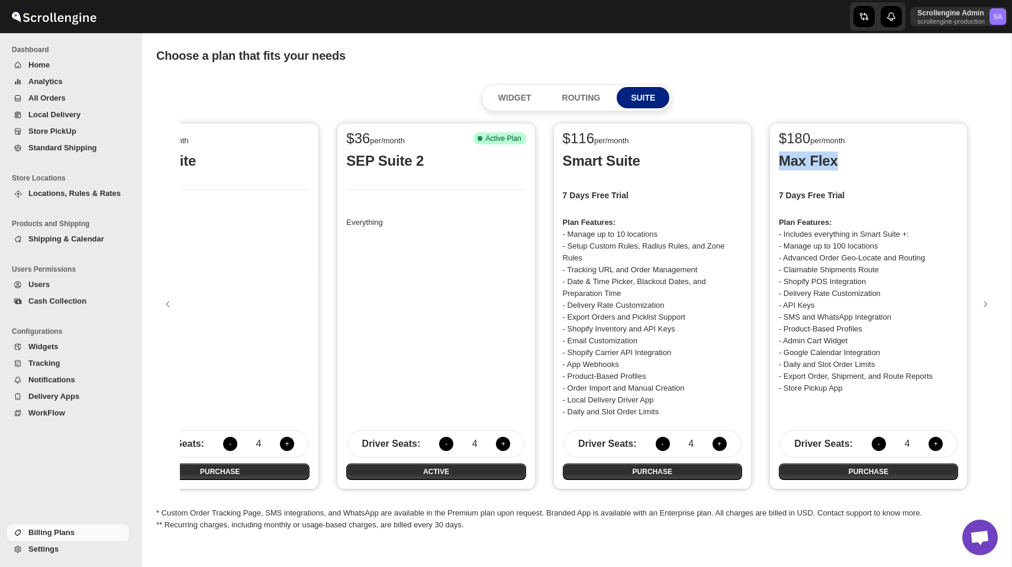
click at [877, 448] on button "-" at bounding box center [879, 444] width 14 height 14
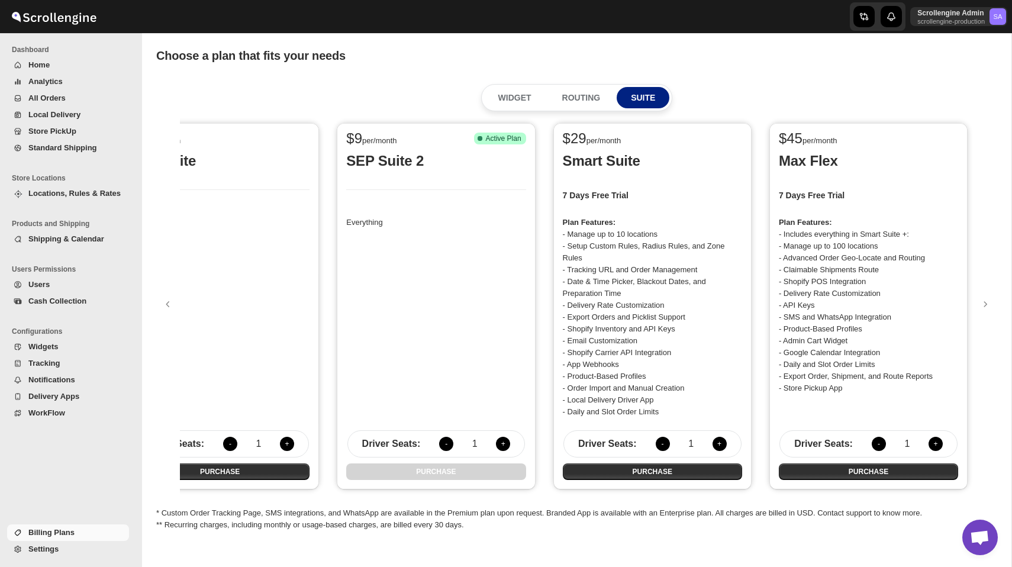
click at [983, 347] on div "$ 9 per/month SEP Suite Everything Driver Seats : - 1 + PURCHASE $ 9 per/month …" at bounding box center [576, 306] width 841 height 378
click at [986, 302] on icon "button" at bounding box center [985, 304] width 12 height 12
